Goal: Task Accomplishment & Management: Use online tool/utility

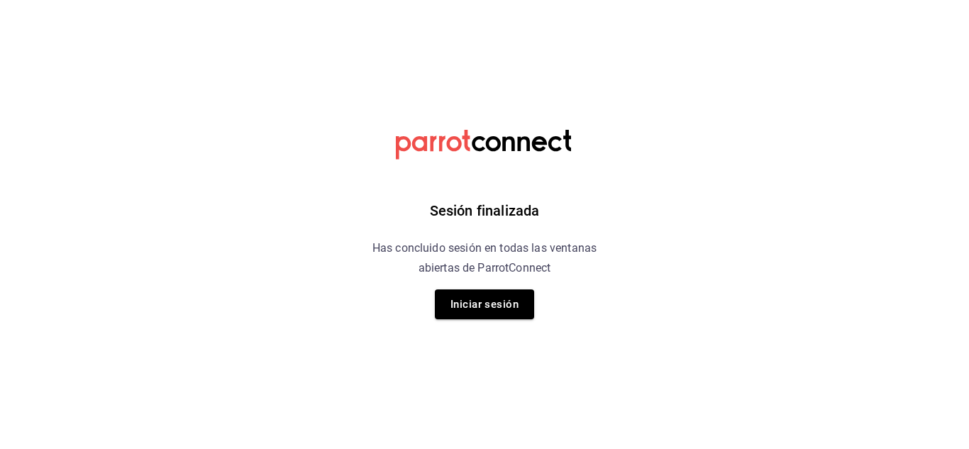
click at [505, 320] on div "Sesión finalizada Has concluido sesión en todas las ventanas abiertas de Parrot…" at bounding box center [485, 224] width 358 height 449
click at [491, 305] on button "Iniciar sesión" at bounding box center [484, 305] width 99 height 30
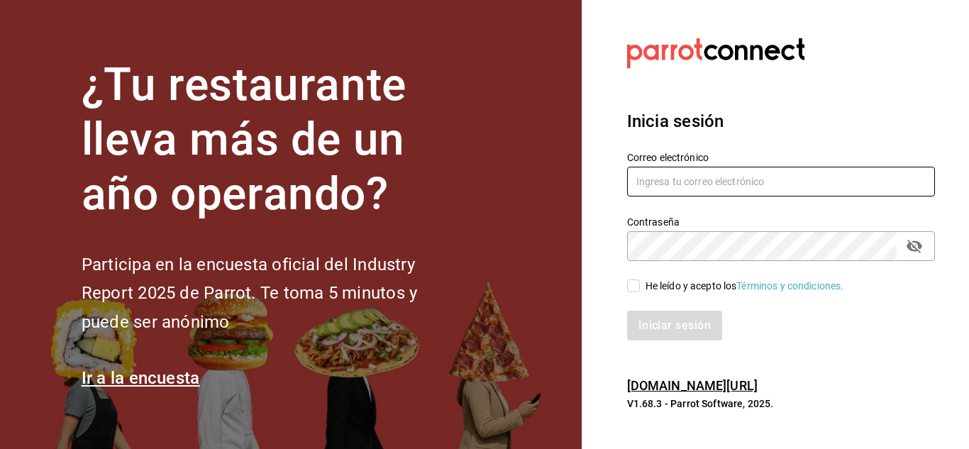
type input "mochomos.metepec@grupocosteno.com"
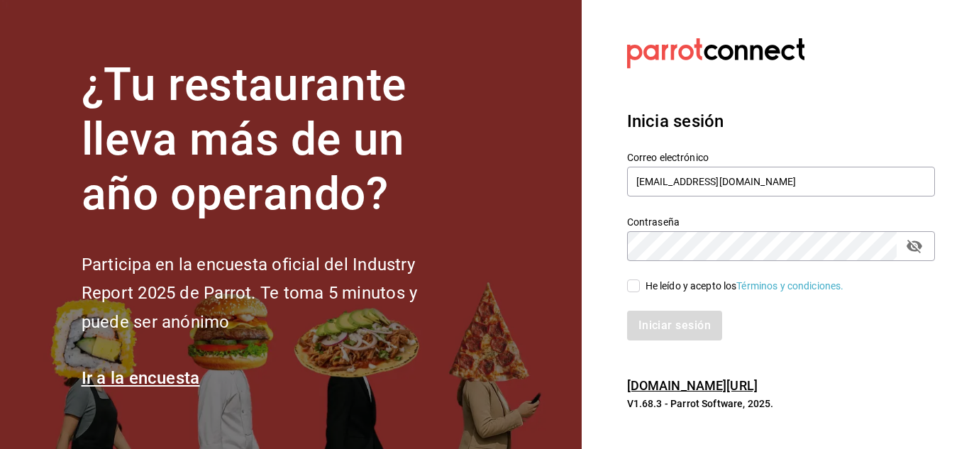
click at [631, 287] on input "He leído y acepto los Términos y condiciones." at bounding box center [633, 286] width 13 height 13
checkbox input "true"
click at [658, 323] on button "Iniciar sesión" at bounding box center [675, 326] width 97 height 30
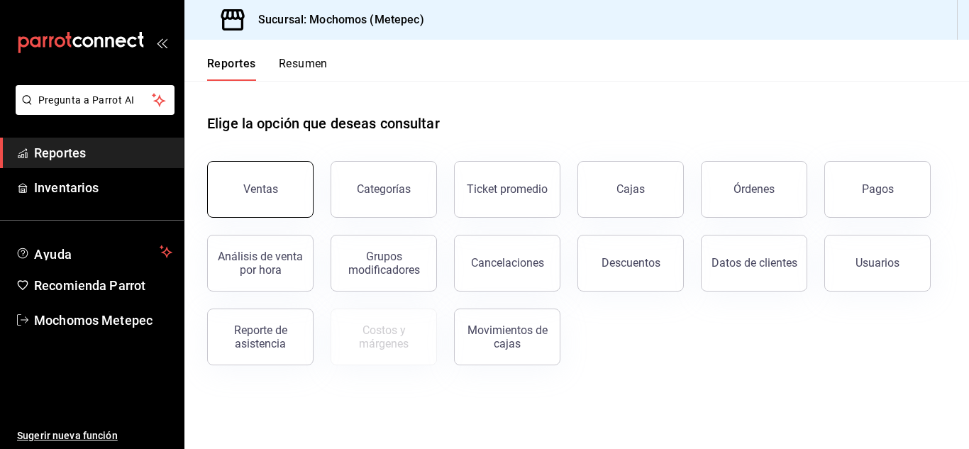
click at [248, 178] on button "Ventas" at bounding box center [260, 189] width 106 height 57
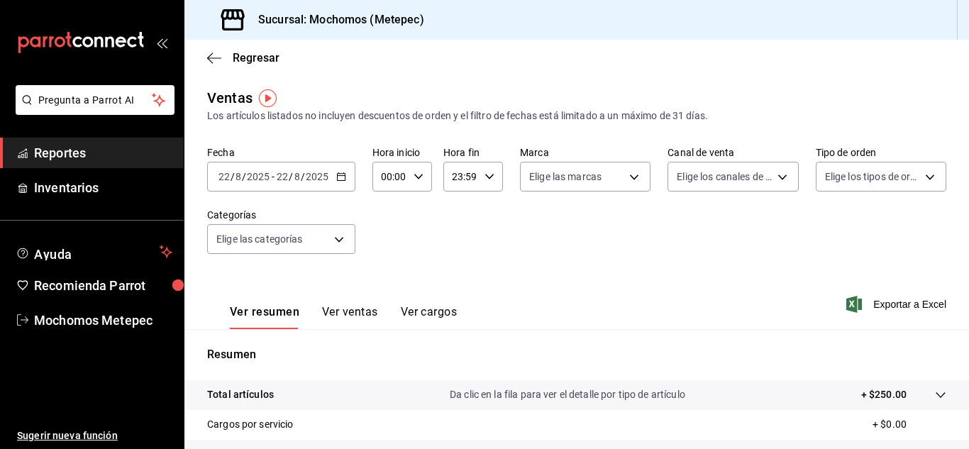
click at [341, 179] on icon "button" at bounding box center [341, 177] width 10 height 10
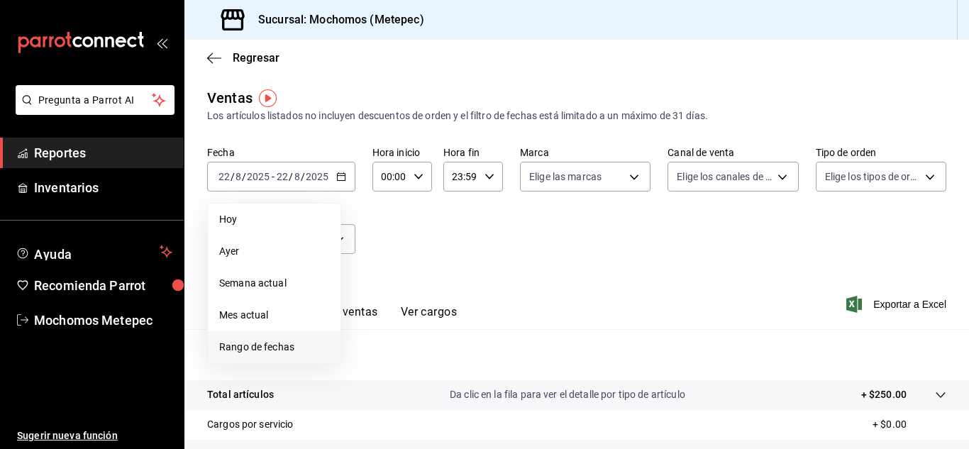
click at [278, 339] on li "Rango de fechas" at bounding box center [274, 347] width 133 height 32
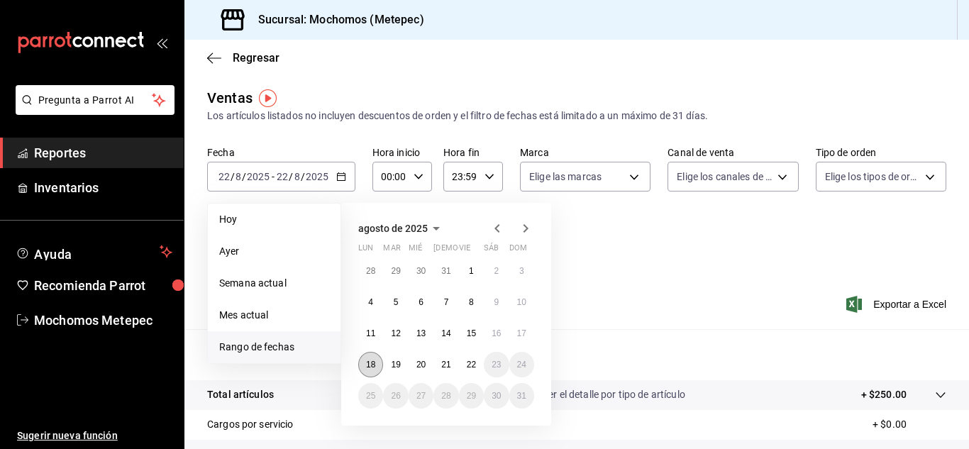
click at [364, 365] on button "18" at bounding box center [370, 365] width 25 height 26
click at [475, 372] on button "22" at bounding box center [471, 365] width 25 height 26
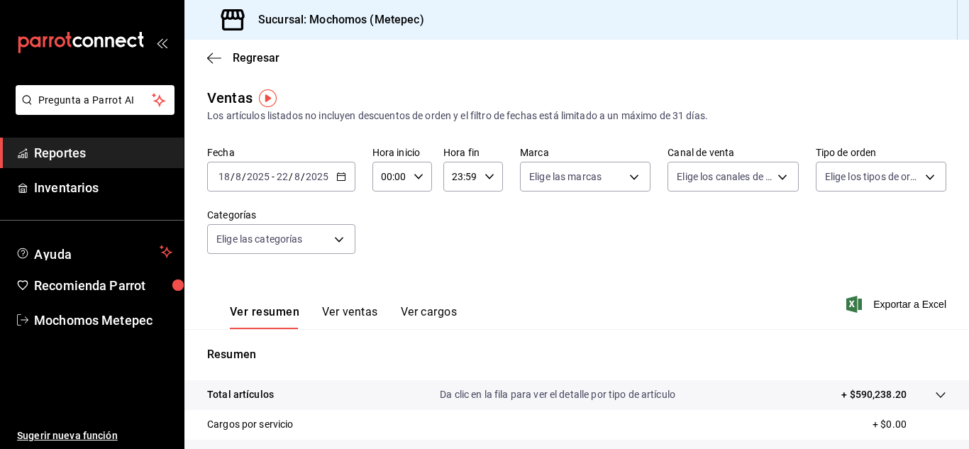
click at [414, 173] on icon "button" at bounding box center [419, 177] width 10 height 10
click at [383, 268] on span "05" at bounding box center [386, 268] width 6 height 11
type input "05:00"
click at [466, 182] on div at bounding box center [484, 224] width 969 height 449
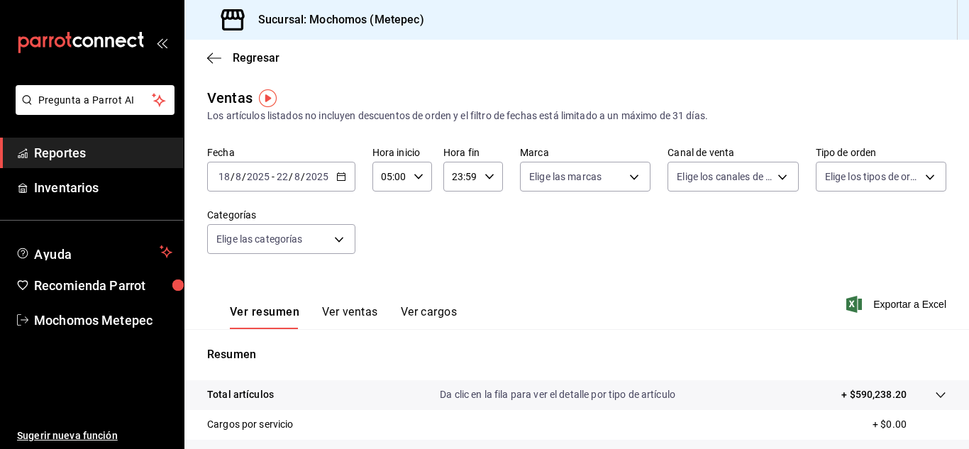
click at [466, 182] on div "00 01 02 03 04 05 06 07 08 09 10 11 12 13 14 15 16 17 18 19 20 21 22 23 00 01 0…" at bounding box center [484, 226] width 969 height 445
click at [466, 182] on input "23:59" at bounding box center [461, 177] width 35 height 28
click at [453, 266] on span "05" at bounding box center [456, 261] width 6 height 11
type input "05:59"
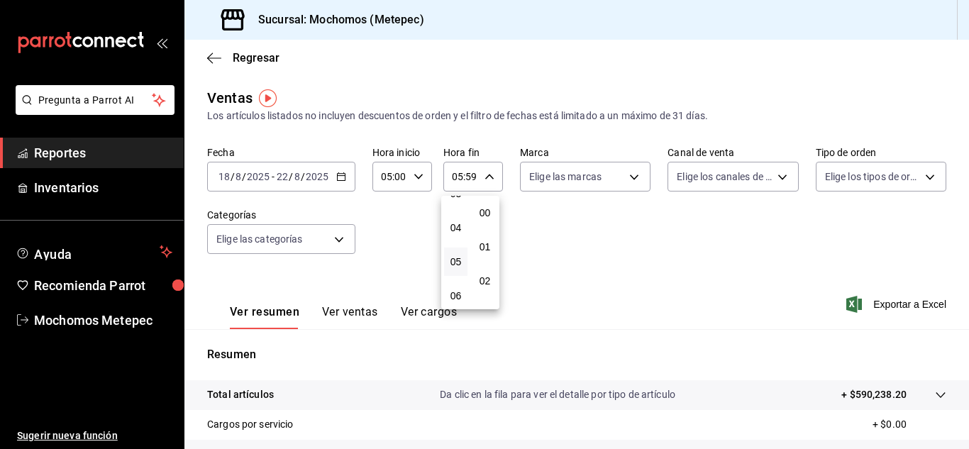
click at [554, 182] on div at bounding box center [484, 224] width 969 height 449
click at [554, 182] on body "Pregunta a Parrot AI Reportes Inventarios Ayuda Recomienda Parrot Mochomos Mete…" at bounding box center [484, 224] width 969 height 449
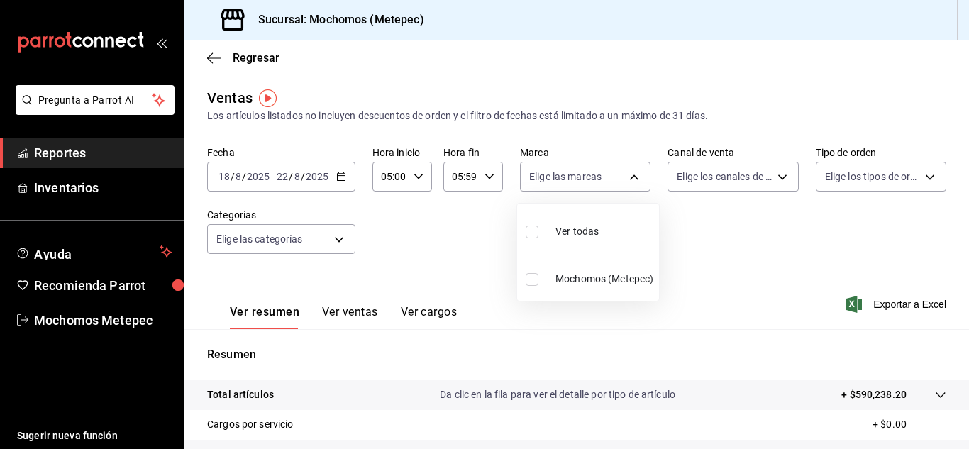
click at [532, 232] on input "checkbox" at bounding box center [532, 232] width 13 height 13
checkbox input "true"
type input "2365f74e-aa6b-4392-bdf2-72765591bddf"
checkbox input "true"
click at [761, 180] on div at bounding box center [484, 224] width 969 height 449
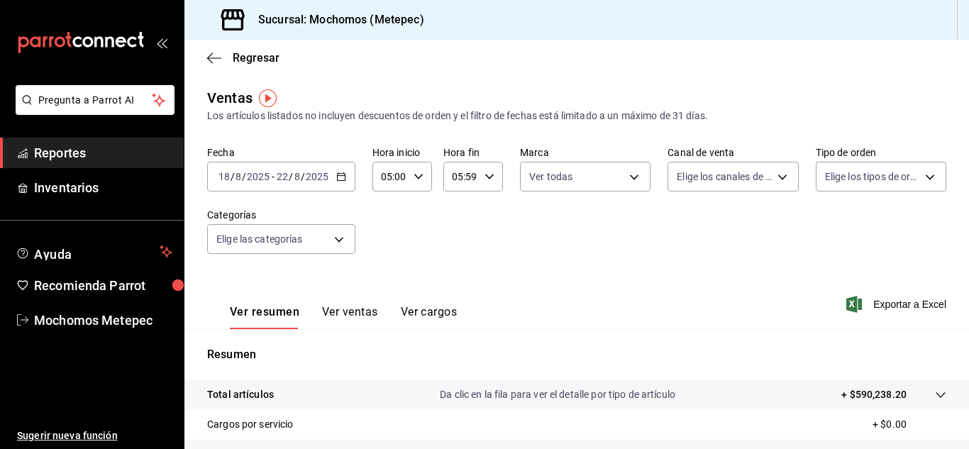
click at [761, 180] on body "Pregunta a Parrot AI Reportes Inventarios Ayuda Recomienda Parrot Mochomos Mete…" at bounding box center [484, 224] width 969 height 449
click at [674, 236] on input "checkbox" at bounding box center [677, 232] width 13 height 13
checkbox input "true"
type input "PARROT,UBER_EATS,RAPPI,DIDI_FOOD,ONLINE"
checkbox input "true"
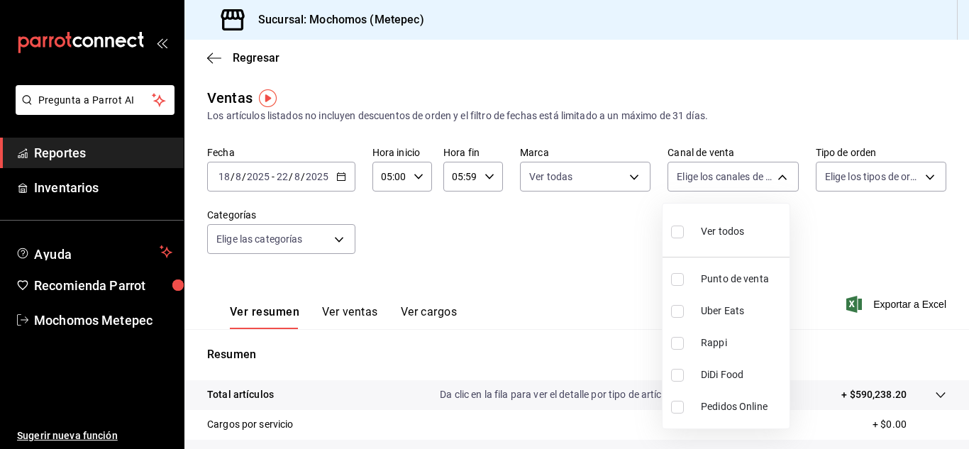
checkbox input "true"
click at [849, 181] on div at bounding box center [484, 224] width 969 height 449
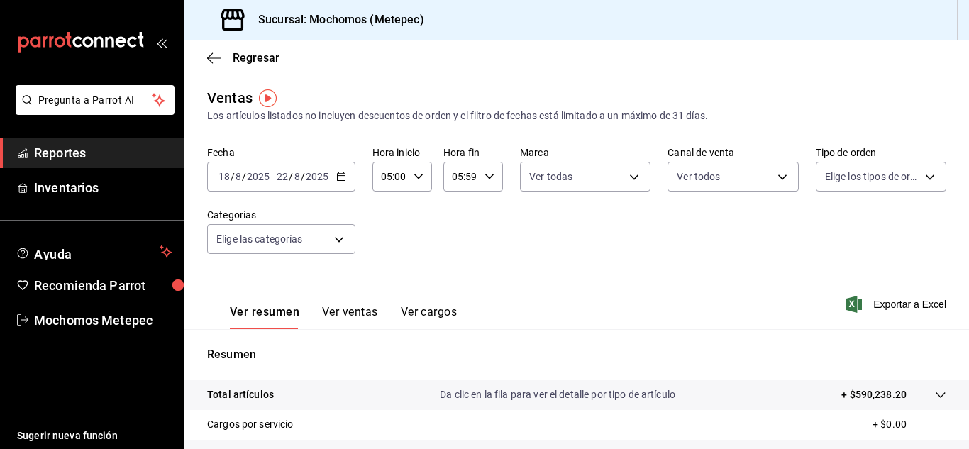
click at [849, 181] on body "Pregunta a Parrot AI Reportes Inventarios Ayuda Recomienda Parrot Mochomos Mete…" at bounding box center [484, 224] width 969 height 449
click at [824, 232] on input "checkbox" at bounding box center [823, 232] width 13 height 13
checkbox input "true"
type input "3a236ed8-2e24-47ca-8e59-ead494492482,da8509e8-5fca-4f62-958e-973104937870,EXTER…"
checkbox input "true"
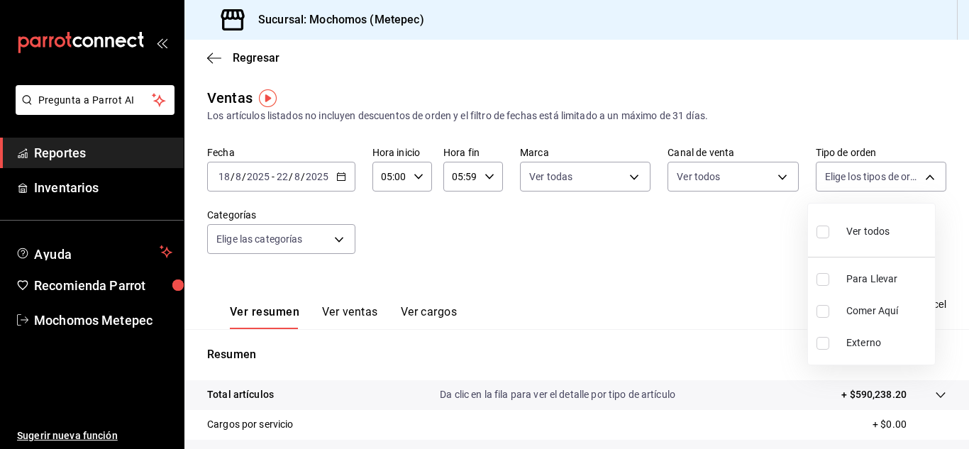
checkbox input "true"
click at [585, 234] on div at bounding box center [484, 224] width 969 height 449
click at [341, 238] on body "Pregunta a Parrot AI Reportes Inventarios Ayuda Recomienda Parrot Mochomos Mete…" at bounding box center [484, 224] width 969 height 449
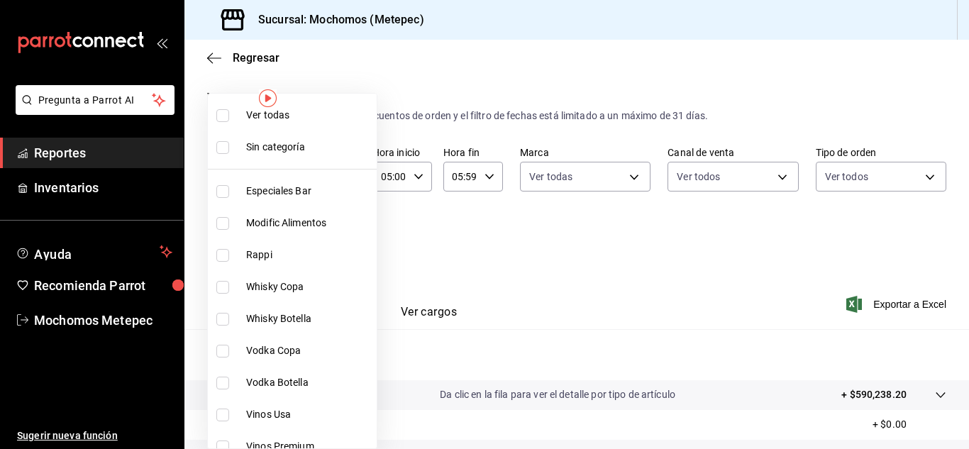
click at [221, 116] on input "checkbox" at bounding box center [222, 115] width 13 height 13
checkbox input "true"
type input "c9cbc288-c827-488d-81f5-370afefb1912,46081463-7037-4dd2-a9ab-e56ff6a8fa7c,bf958…"
checkbox input "true"
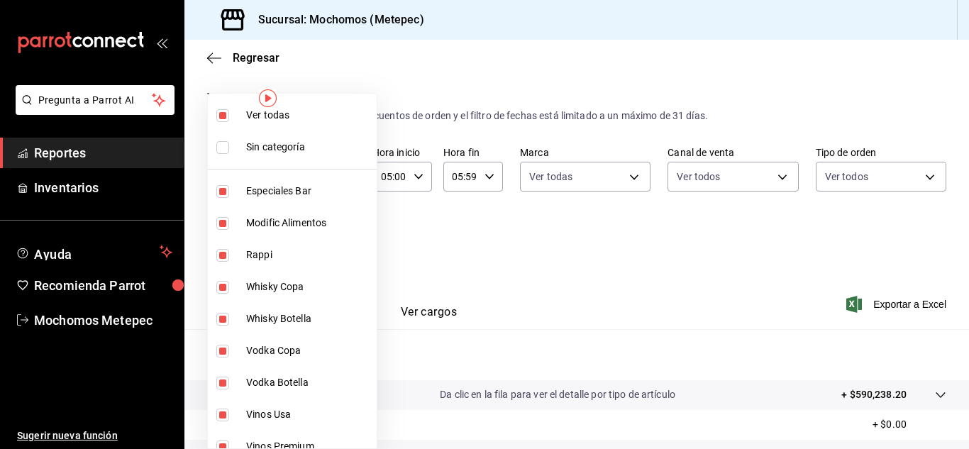
checkbox input "true"
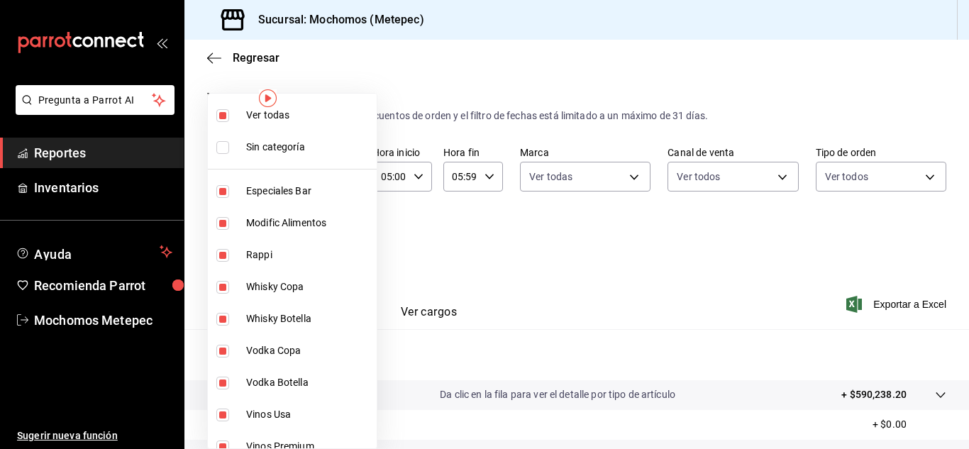
checkbox input "true"
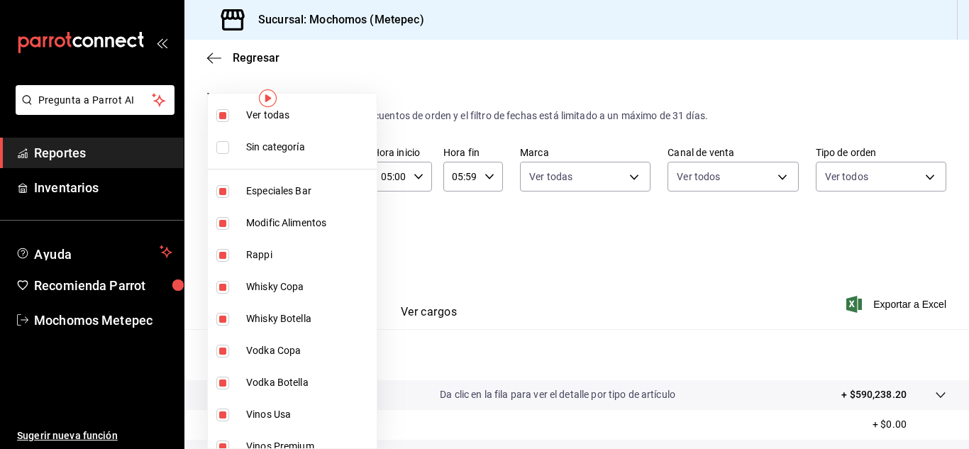
checkbox input "true"
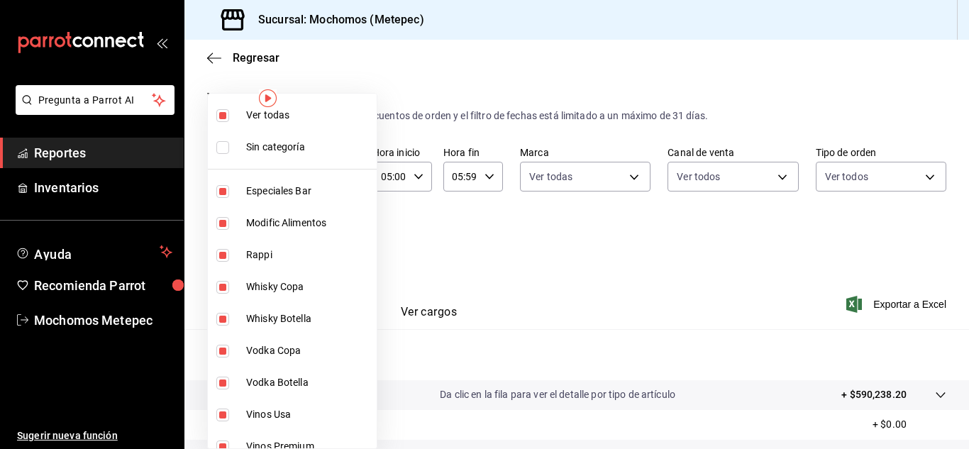
checkbox input "true"
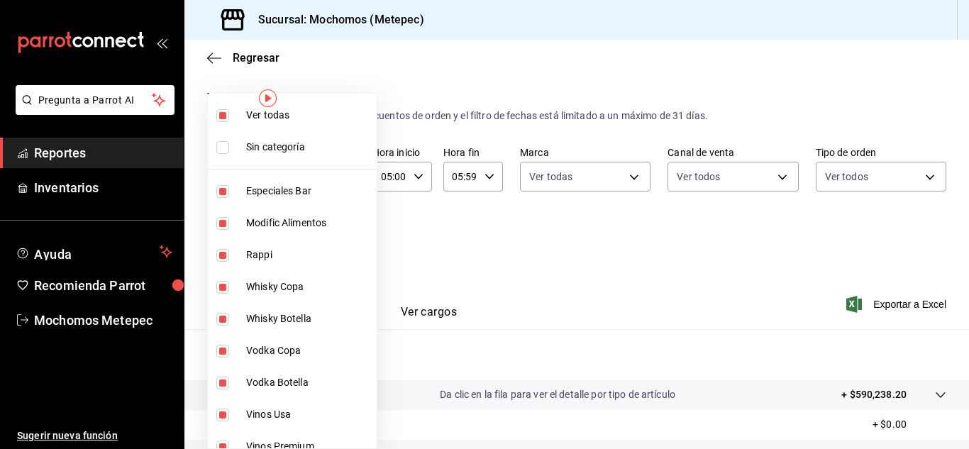
checkbox input "true"
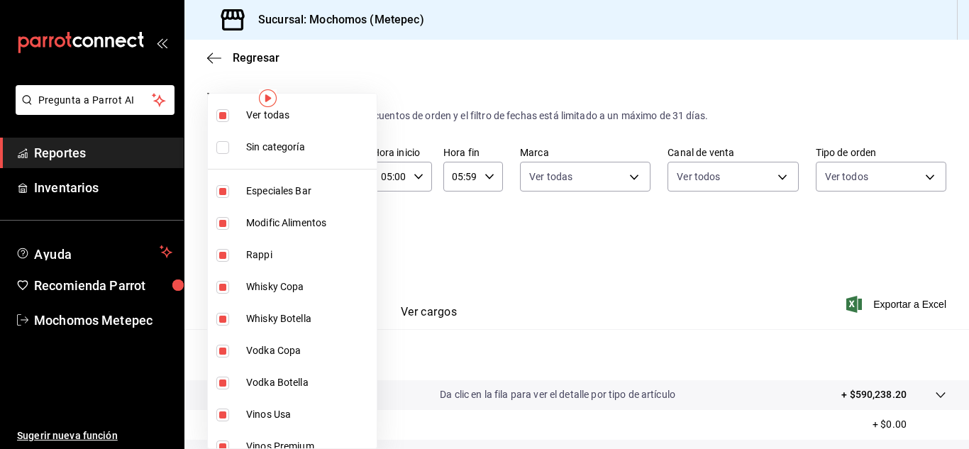
checkbox input "true"
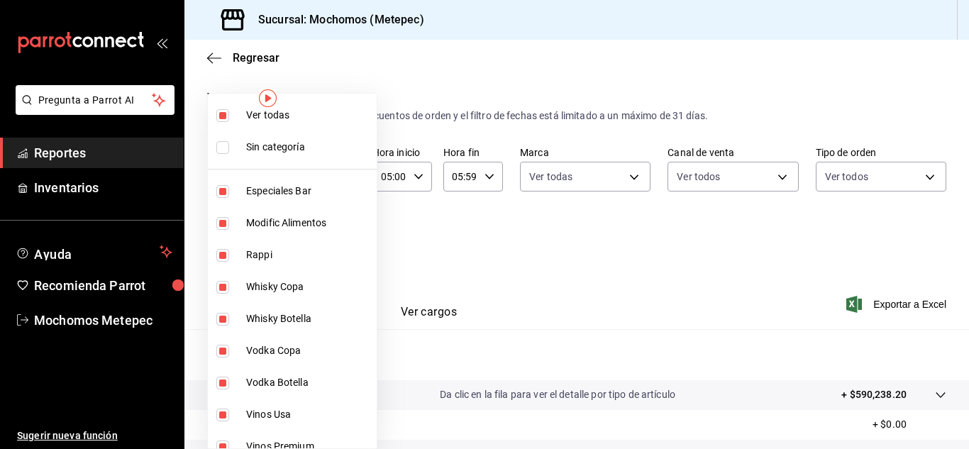
checkbox input "true"
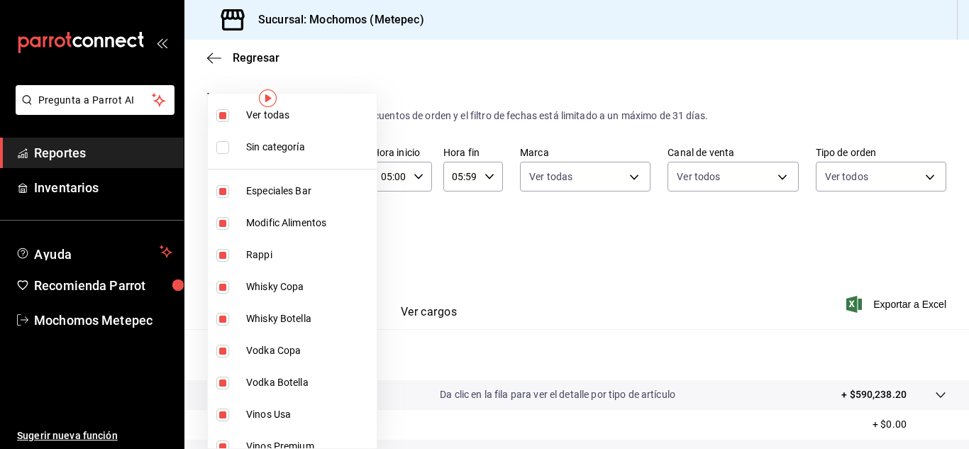
checkbox input "true"
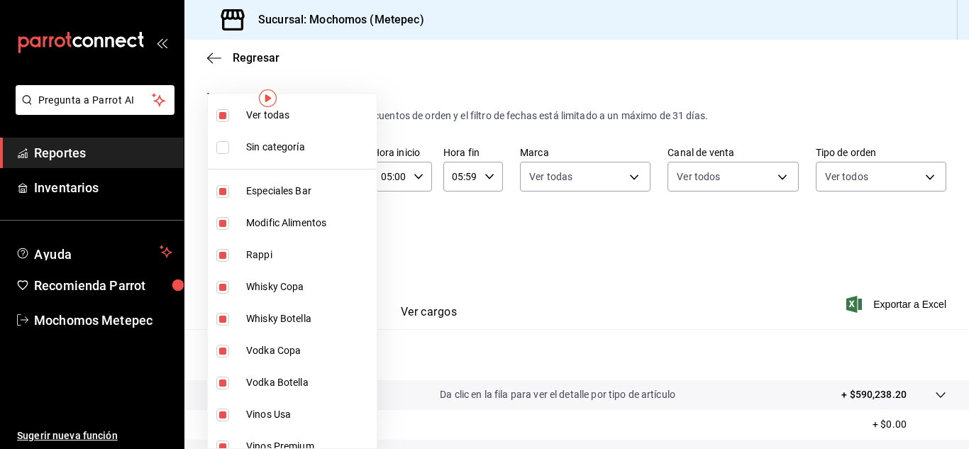
checkbox input "true"
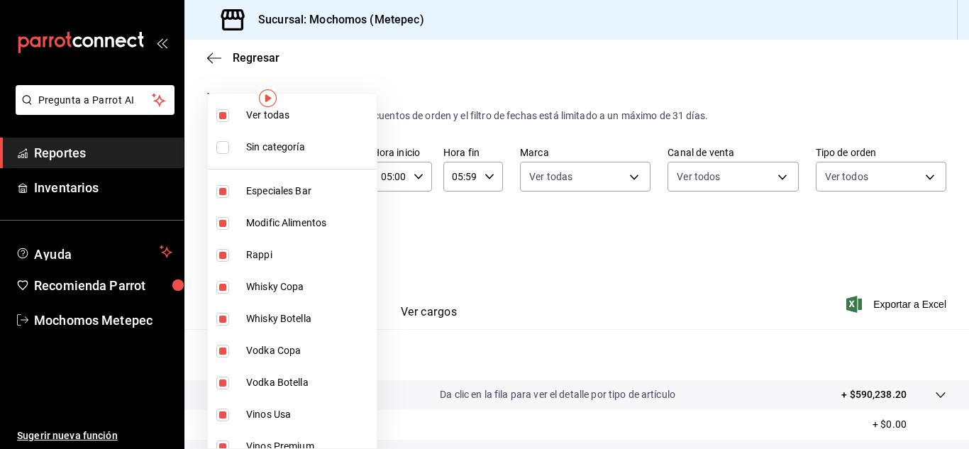
checkbox input "true"
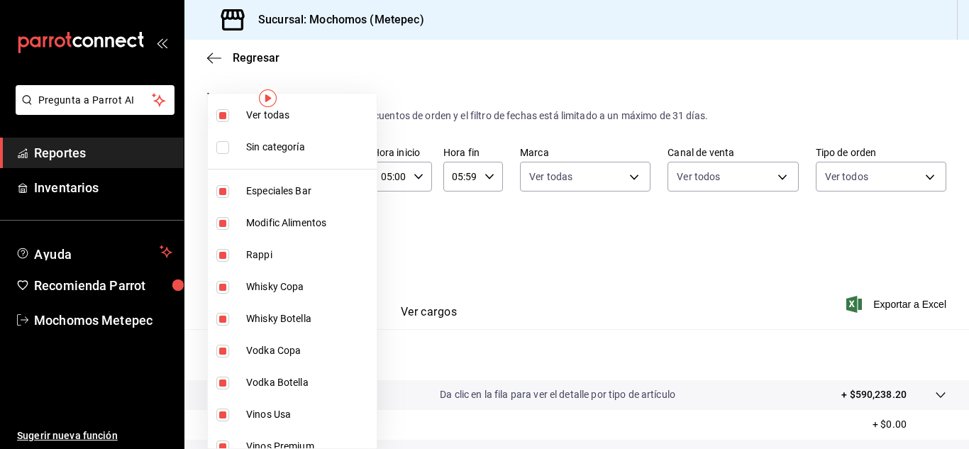
checkbox input "true"
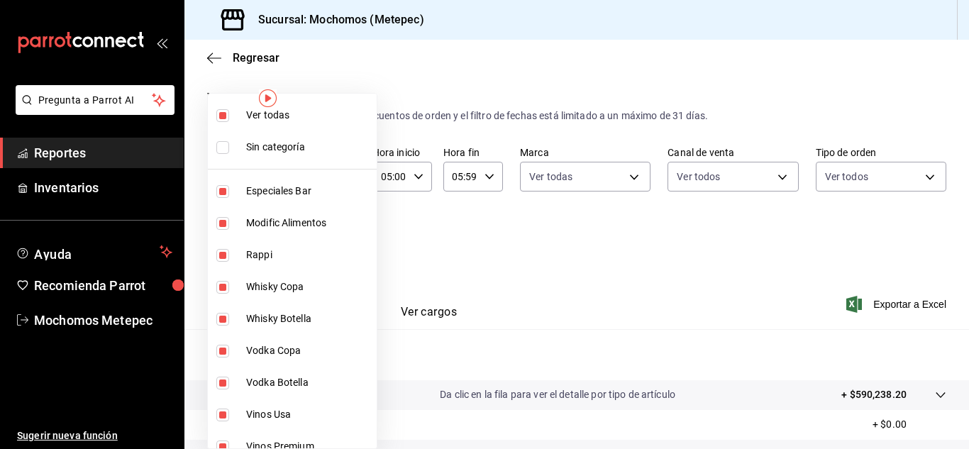
checkbox input "true"
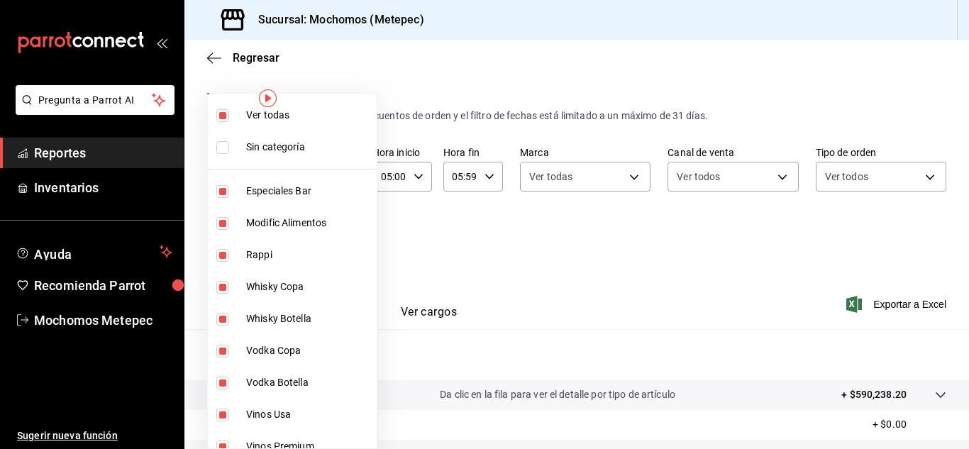
checkbox input "true"
click at [480, 256] on div at bounding box center [484, 224] width 969 height 449
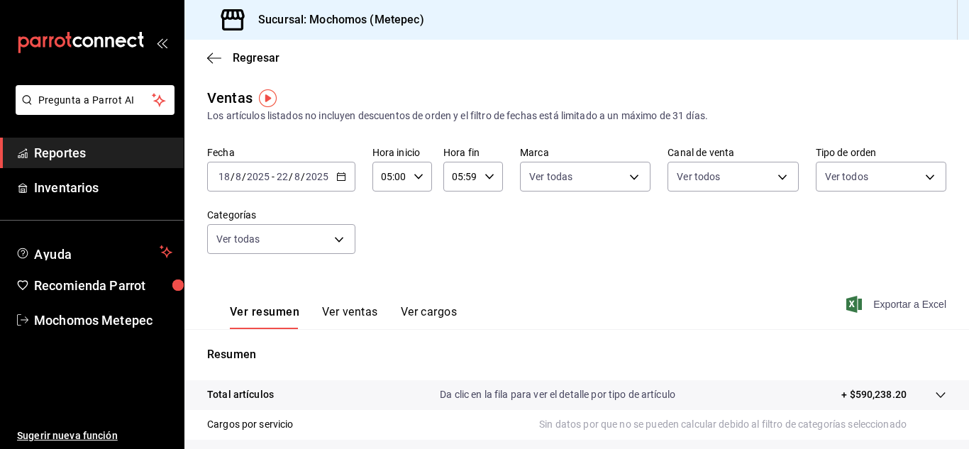
click at [865, 307] on span "Exportar a Excel" at bounding box center [897, 304] width 97 height 17
